Goal: Navigation & Orientation: Find specific page/section

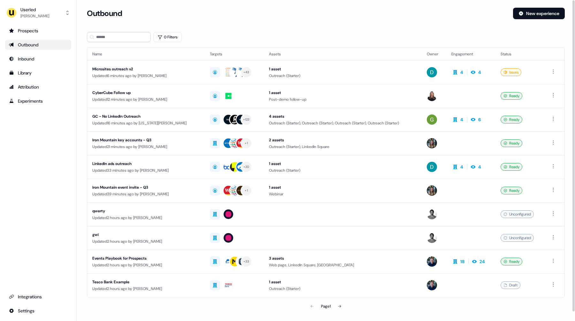
click at [66, 179] on div "Prospects Outbound Inbound Library Attribution Experiments Integrations Settings" at bounding box center [38, 171] width 66 height 290
